Goal: Task Accomplishment & Management: Manage account settings

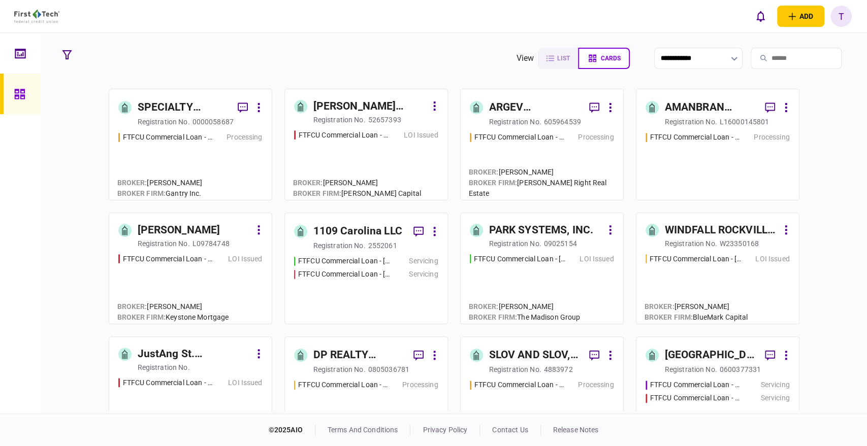
click at [792, 56] on input "search" at bounding box center [796, 58] width 91 height 21
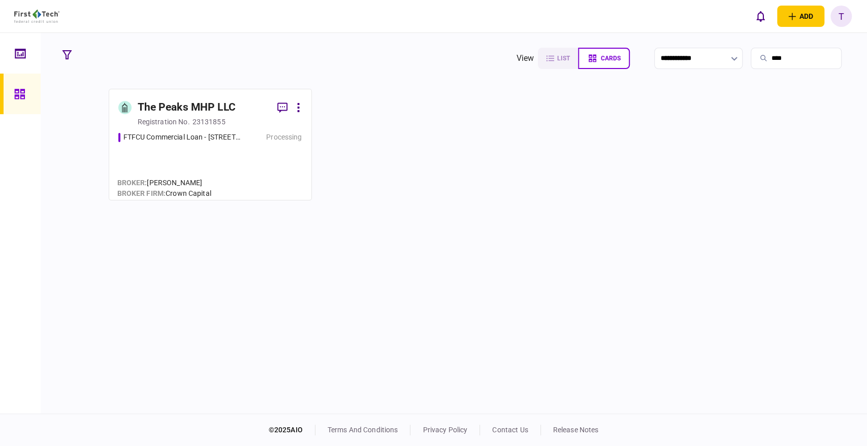
type input "****"
click at [193, 111] on div "The Peaks MHP LLC" at bounding box center [187, 108] width 98 height 16
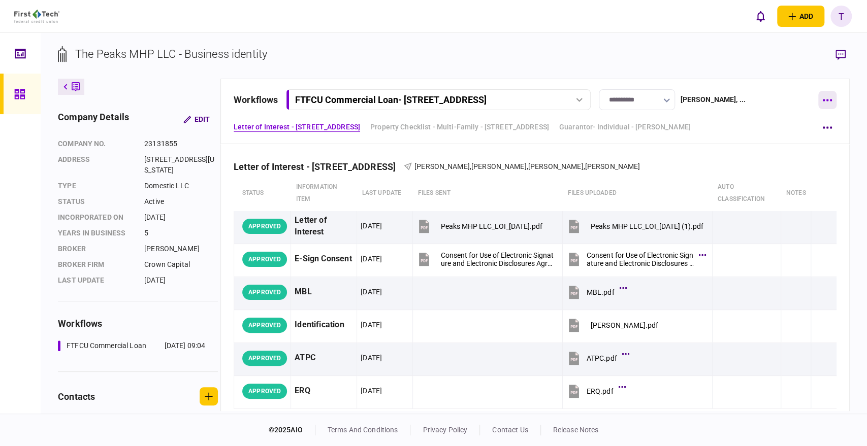
click at [828, 99] on icon "button" at bounding box center [827, 100] width 10 height 3
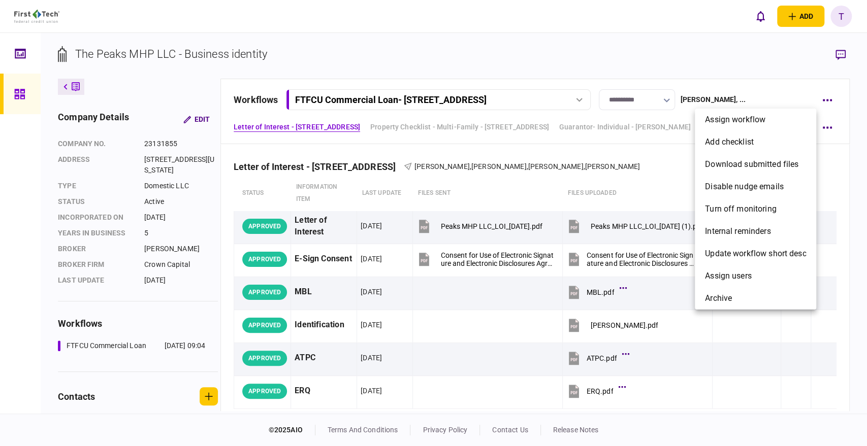
click at [762, 45] on div at bounding box center [433, 223] width 867 height 446
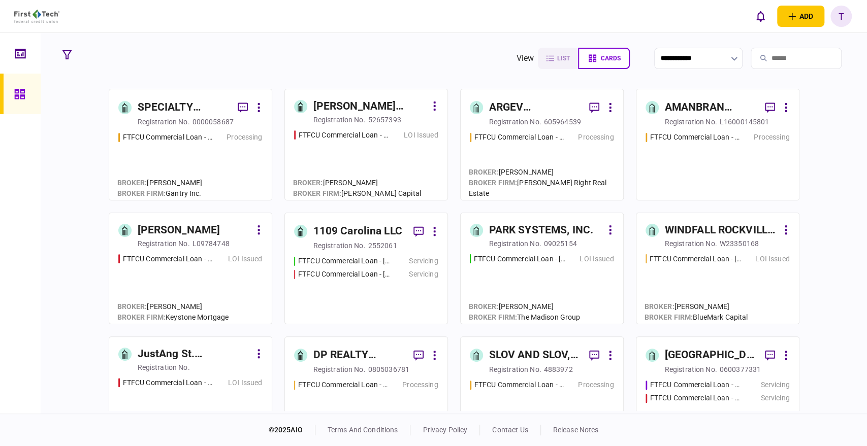
click at [764, 56] on input "search" at bounding box center [796, 58] width 91 height 21
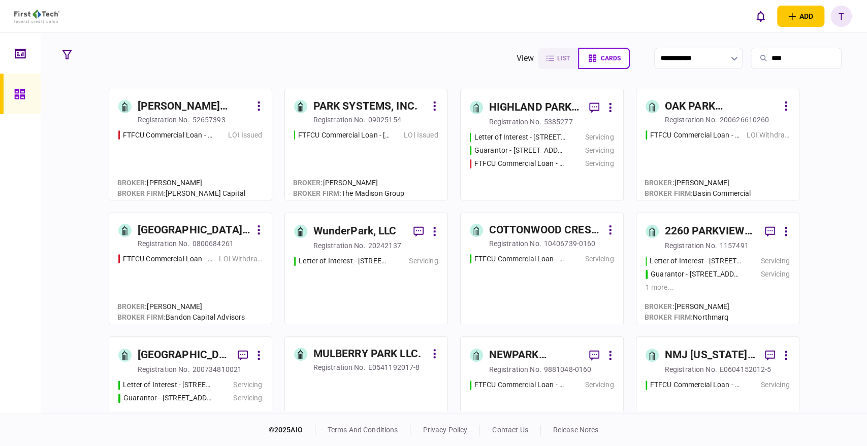
type input "****"
click at [375, 107] on div "PARK SYSTEMS, INC." at bounding box center [365, 107] width 104 height 16
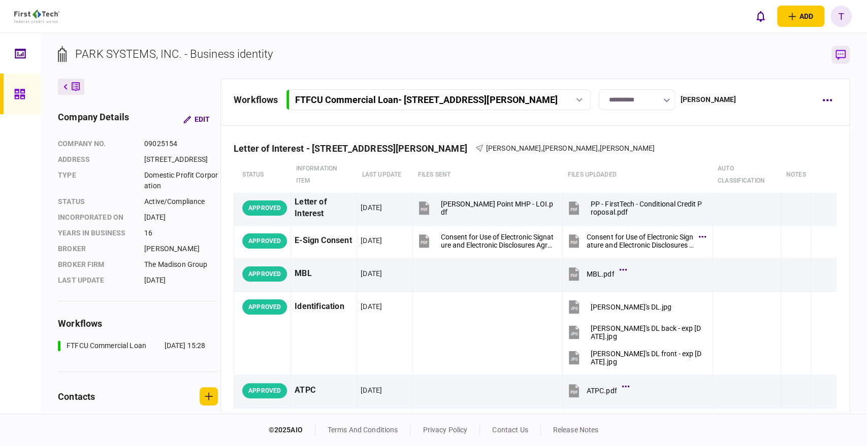
click at [841, 54] on icon "button" at bounding box center [841, 55] width 10 height 11
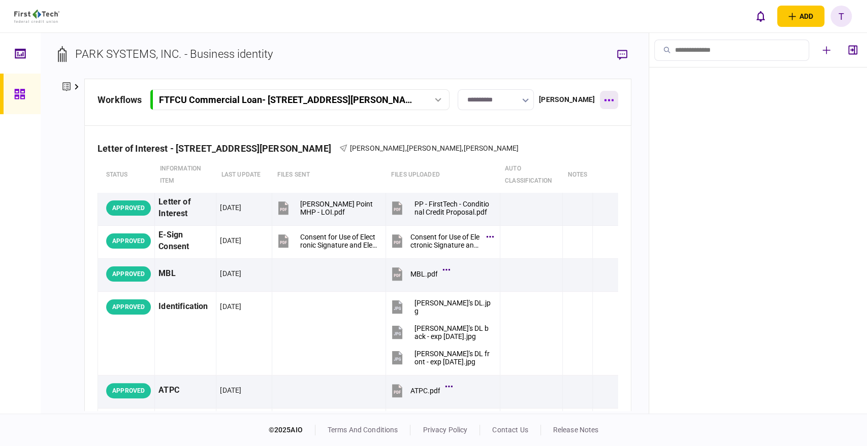
click at [614, 100] on icon "button" at bounding box center [608, 101] width 9 height 2
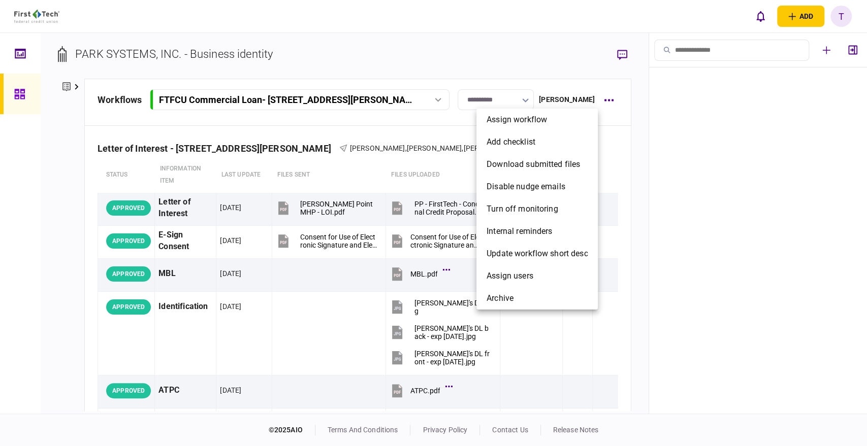
click at [585, 46] on div at bounding box center [433, 223] width 867 height 446
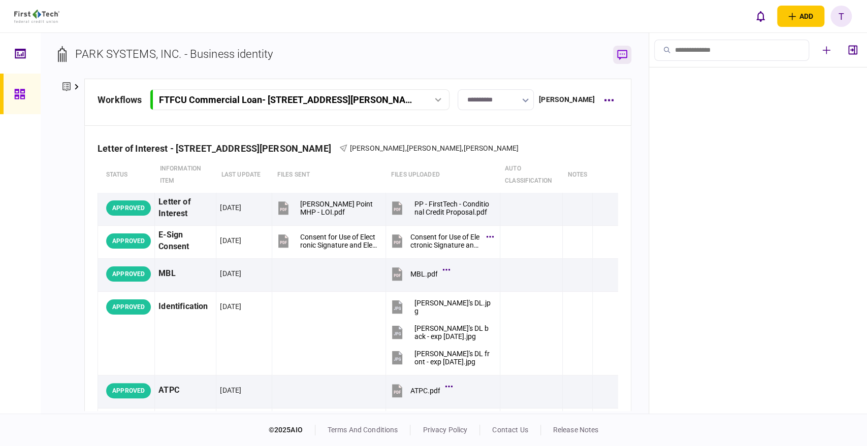
click at [622, 55] on icon "button" at bounding box center [622, 55] width 10 height 11
click at [856, 51] on button "button" at bounding box center [853, 50] width 18 height 18
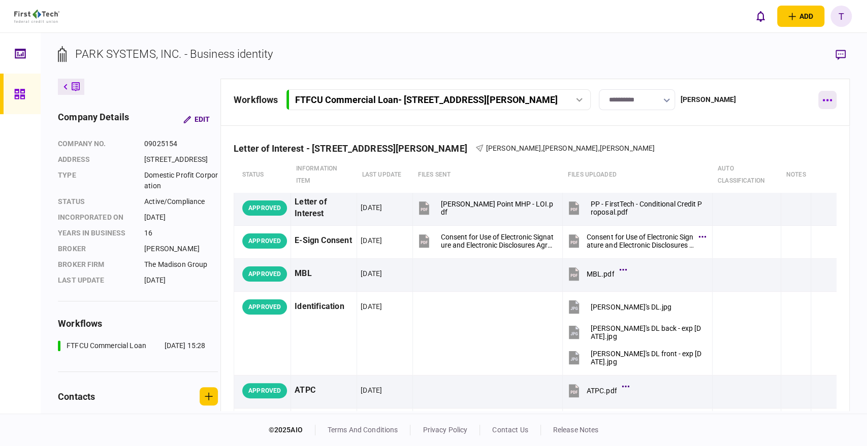
click at [826, 98] on button "button" at bounding box center [827, 100] width 18 height 18
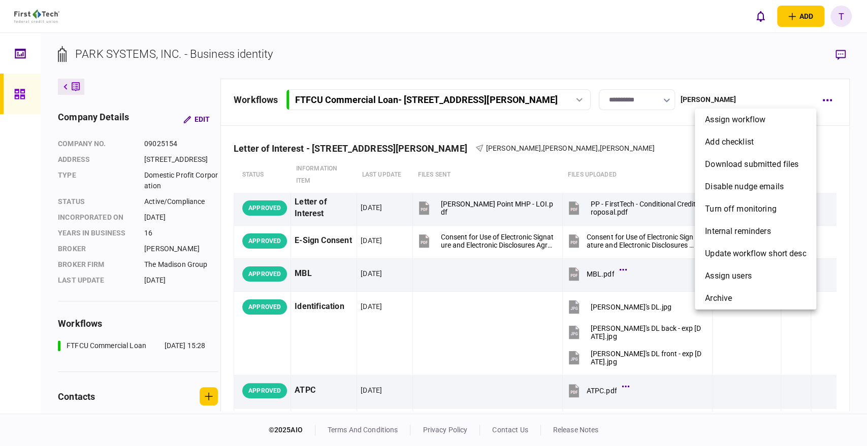
click at [648, 45] on div at bounding box center [433, 223] width 867 height 446
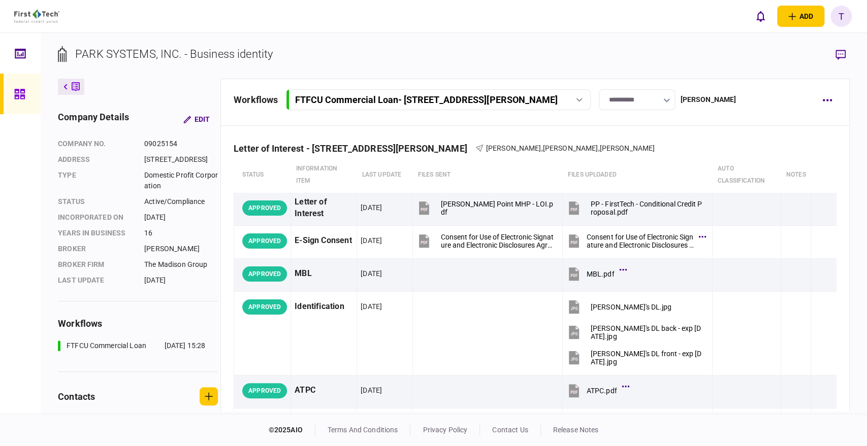
click at [668, 99] on icon "button" at bounding box center [666, 101] width 7 height 4
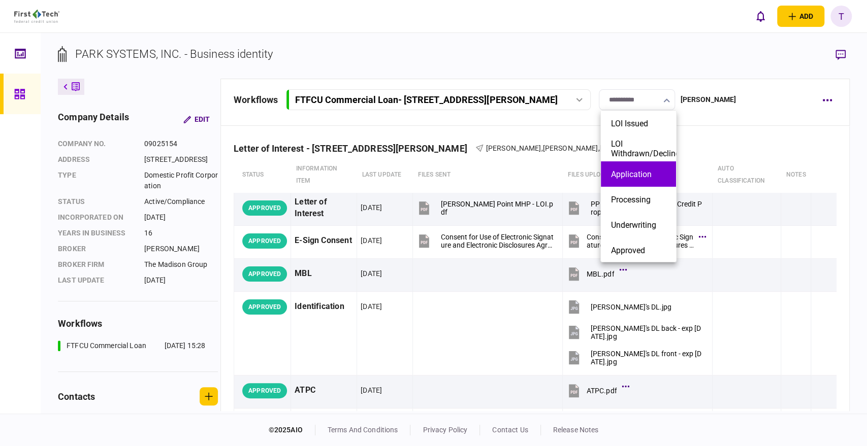
click at [631, 170] on button "Application" at bounding box center [638, 175] width 55 height 10
type input "**********"
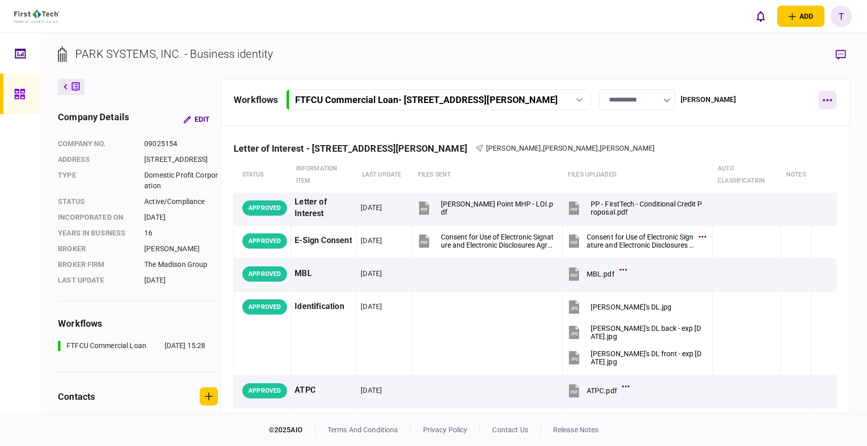
click at [822, 101] on button "button" at bounding box center [827, 100] width 18 height 18
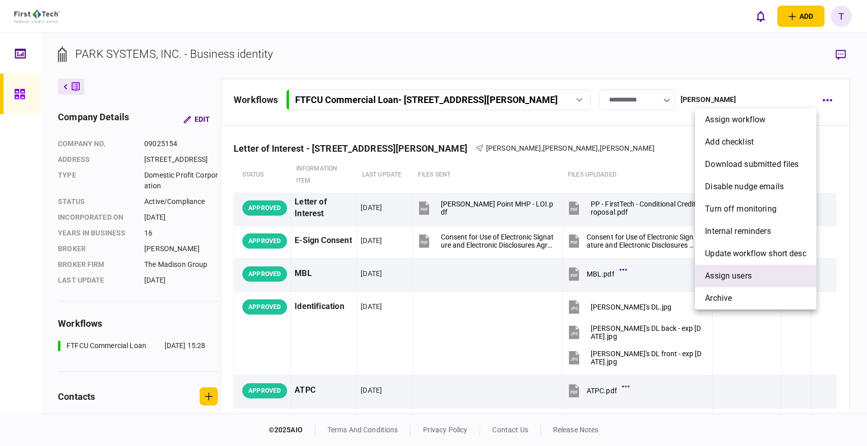
click at [736, 273] on span "Assign users" at bounding box center [728, 276] width 47 height 12
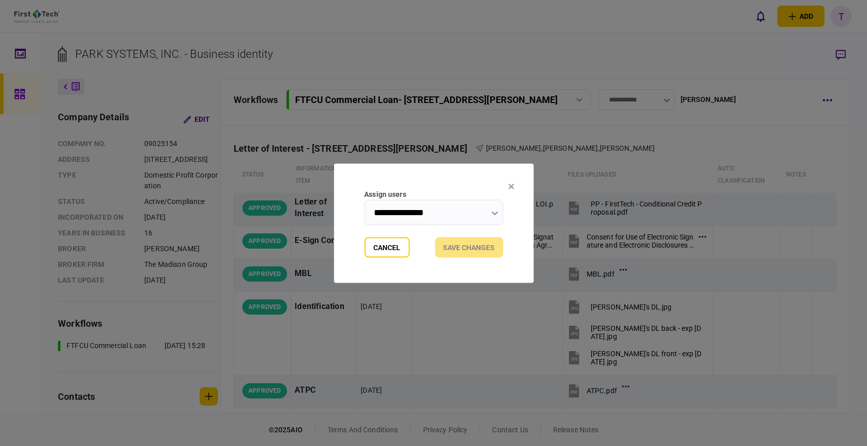
click at [491, 211] on icon "button" at bounding box center [494, 213] width 7 height 4
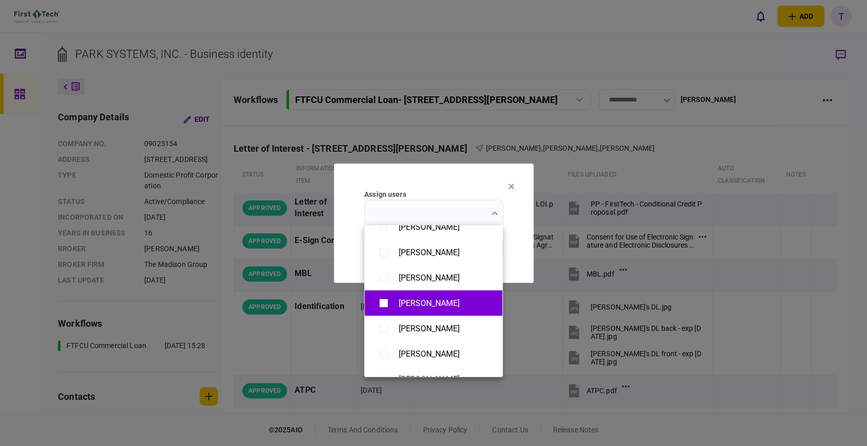
scroll to position [733, 0]
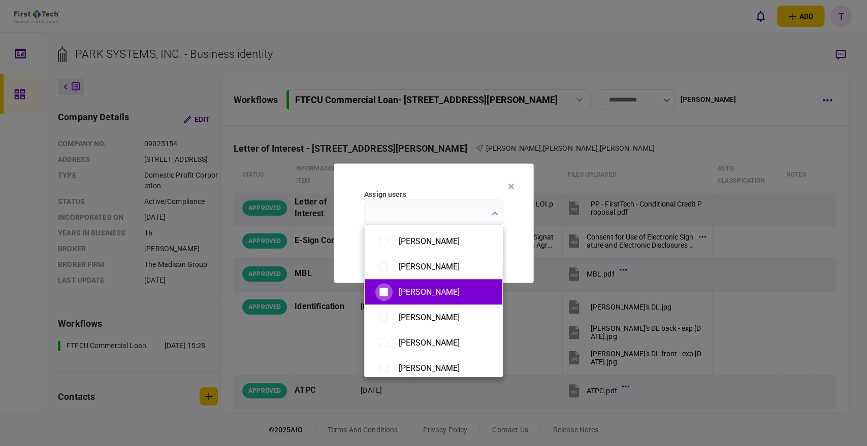
type input "**********"
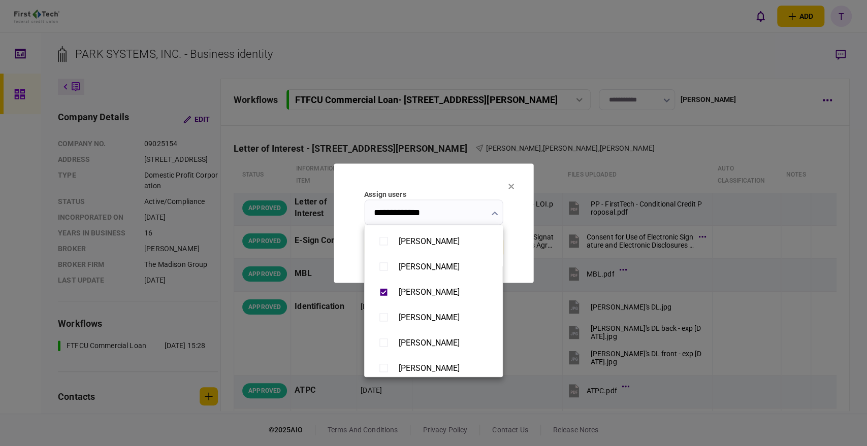
click at [353, 252] on div at bounding box center [433, 223] width 867 height 446
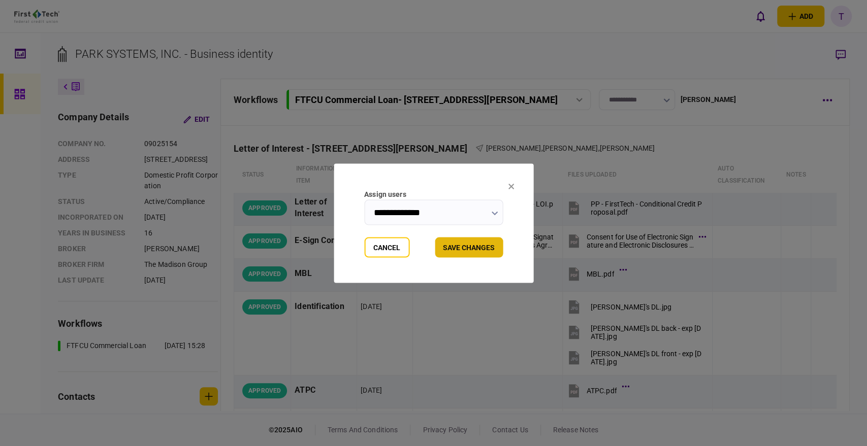
click at [474, 243] on button "Save changes" at bounding box center [469, 247] width 68 height 20
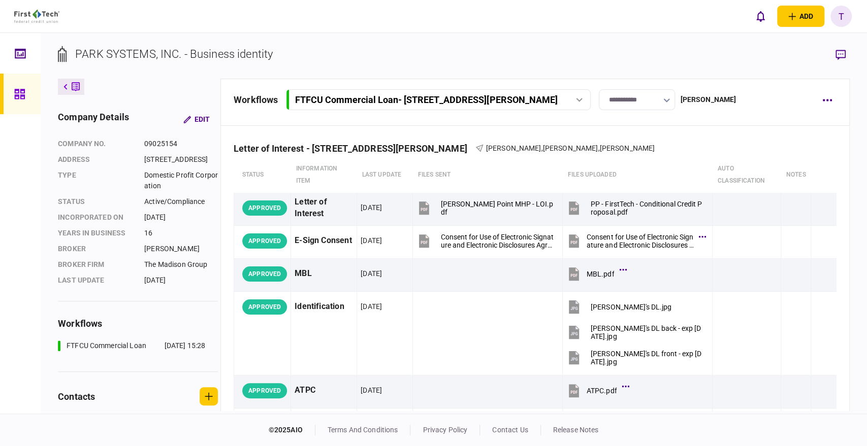
click at [683, 46] on section "PARK SYSTEMS, INC. - Business identity" at bounding box center [454, 62] width 792 height 33
